Goal: Transaction & Acquisition: Purchase product/service

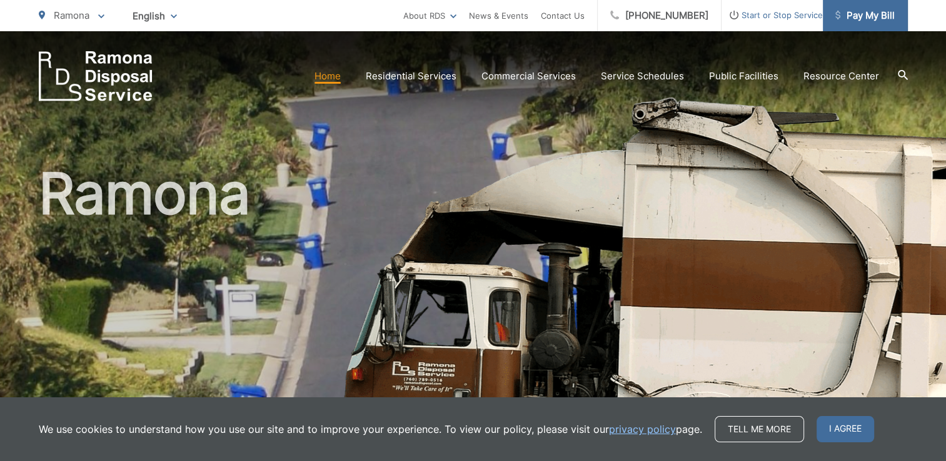
click at [863, 20] on span "Pay My Bill" at bounding box center [864, 15] width 59 height 15
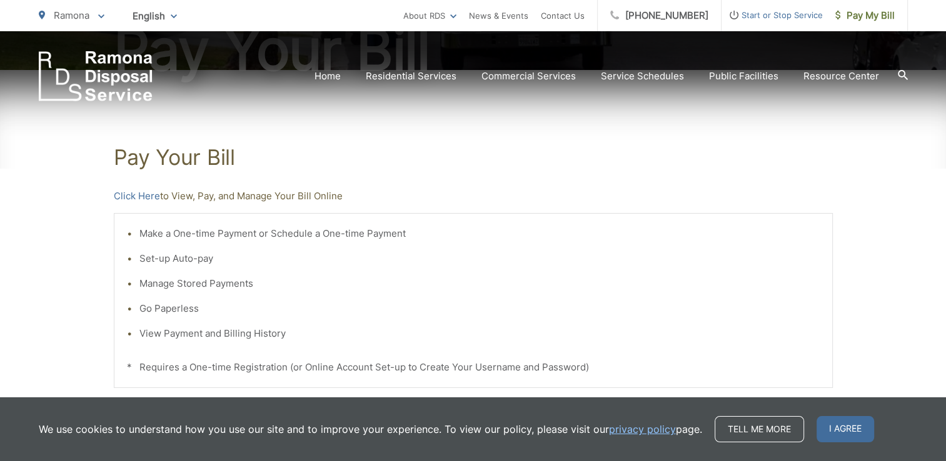
scroll to position [177, 0]
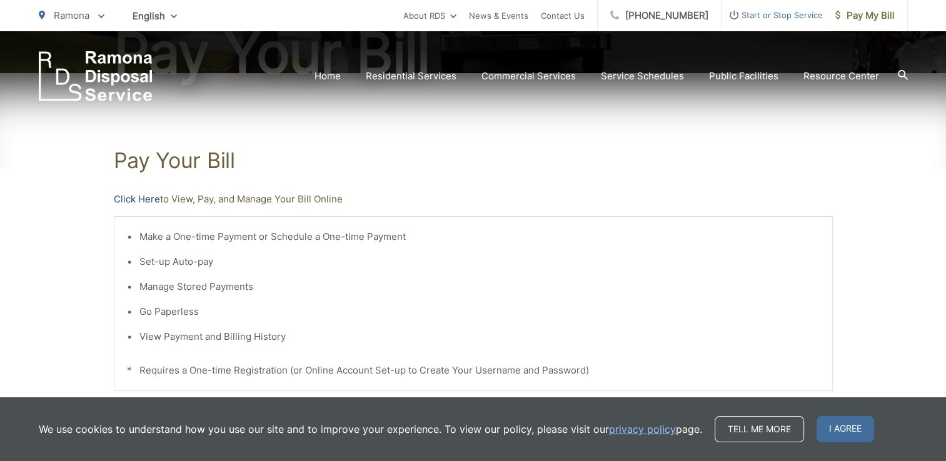
click at [153, 201] on link "Click Here" at bounding box center [137, 199] width 46 height 15
